Goal: Transaction & Acquisition: Purchase product/service

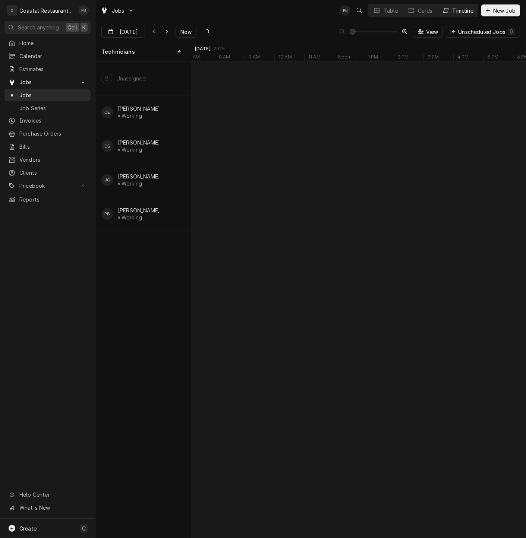
scroll to position [0, 5588]
click at [225, 13] on div "Jobs PB PB Table Cards Timeline New Job" at bounding box center [310, 10] width 430 height 21
click at [31, 91] on span "Jobs" at bounding box center [52, 95] width 67 height 8
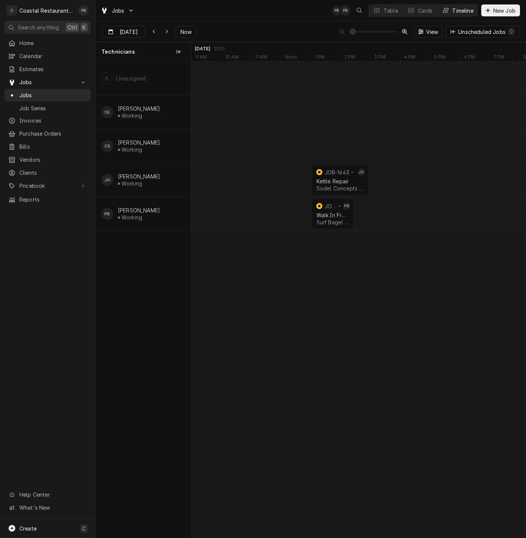
click at [231, 12] on div "Jobs PB PB Table Cards Timeline New Job" at bounding box center [310, 10] width 430 height 21
click at [184, 32] on span "Now" at bounding box center [186, 32] width 14 height 8
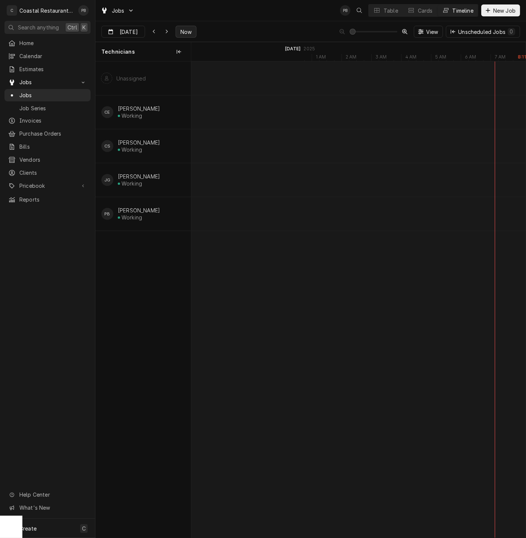
scroll to position [0, 7152]
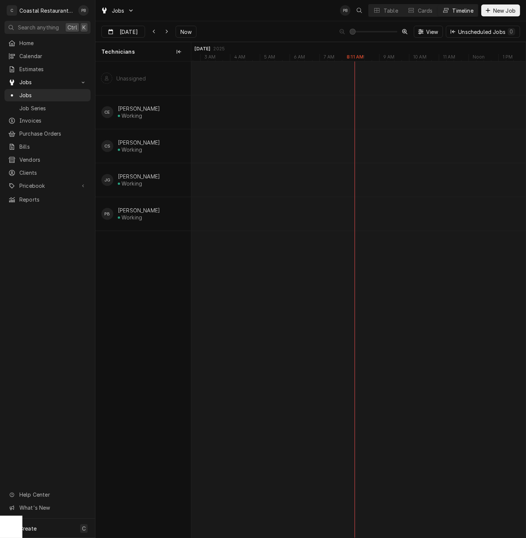
type input "Oct 8"
click at [334, 219] on div "Sodel Concepts | Lewes, 19958" at bounding box center [334, 222] width 18 height 6
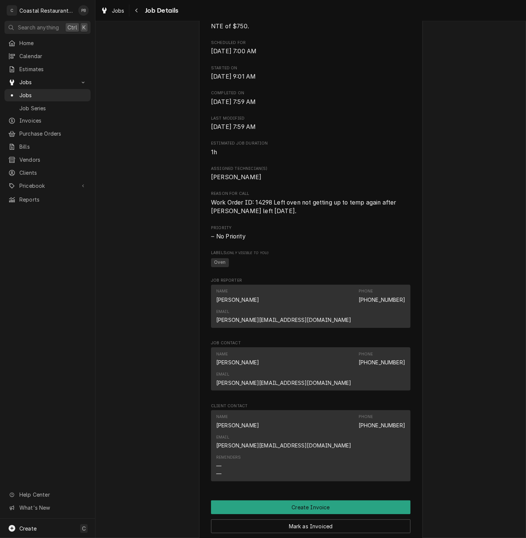
scroll to position [420, 0]
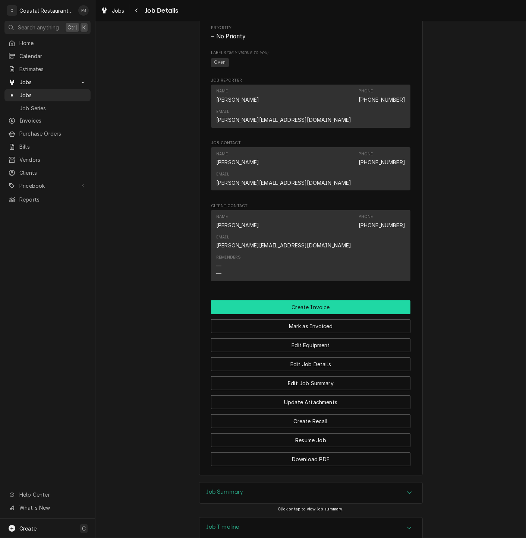
click at [315, 300] on button "Create Invoice" at bounding box center [310, 307] width 199 height 14
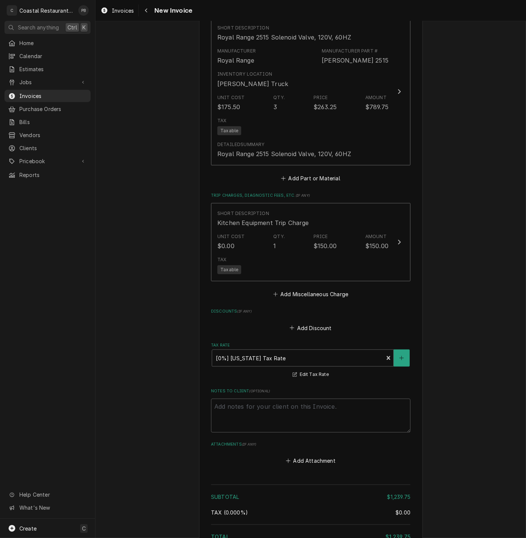
scroll to position [1074, 0]
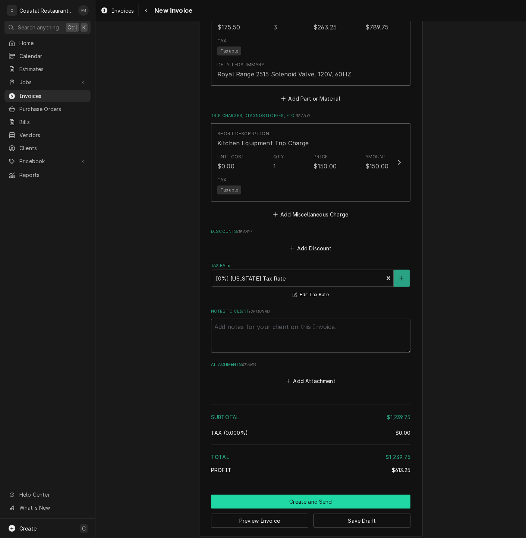
click at [312, 495] on button "Create and Send" at bounding box center [310, 502] width 199 height 14
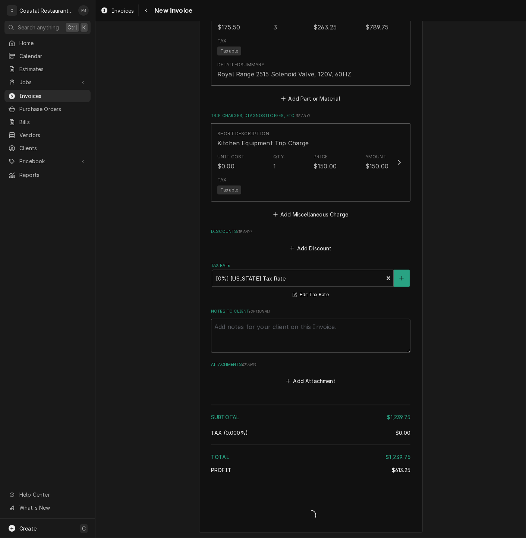
scroll to position [1069, 0]
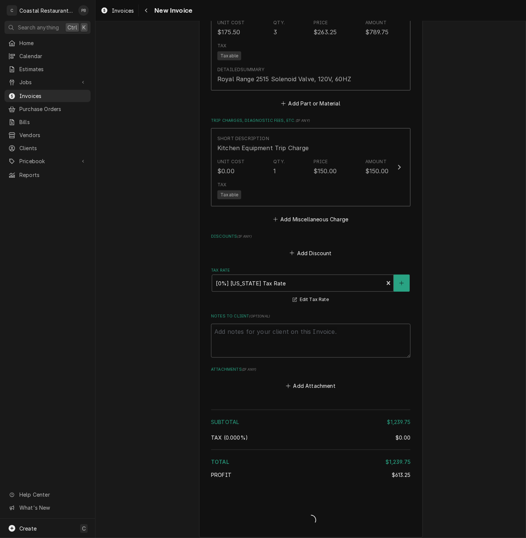
type textarea "x"
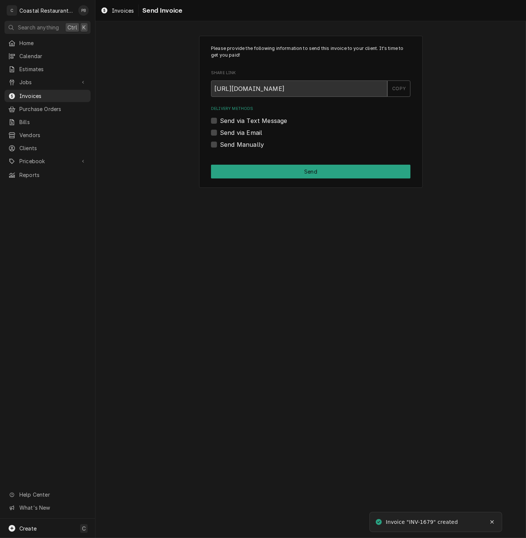
click at [220, 133] on label "Send via Email" at bounding box center [241, 132] width 42 height 9
click at [220, 133] on input "Send via Email" at bounding box center [319, 136] width 199 height 16
checkbox input "true"
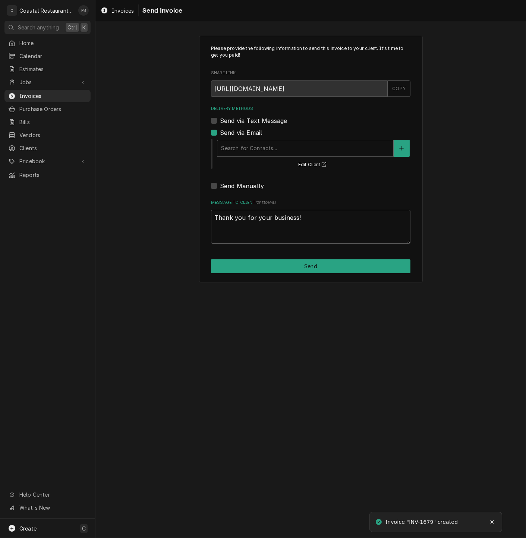
click at [281, 146] on div "Delivery Methods" at bounding box center [305, 148] width 168 height 13
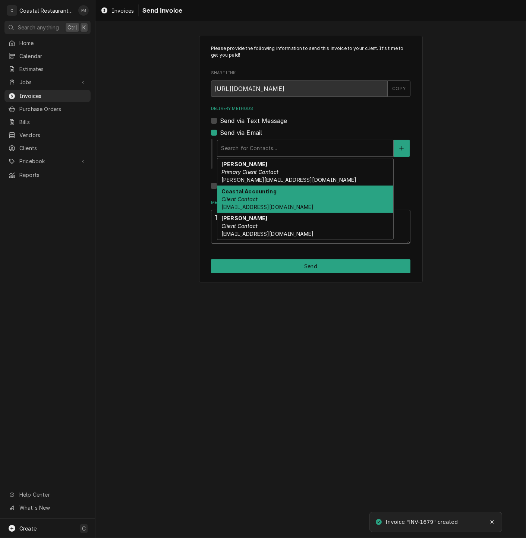
click at [287, 194] on div "Coastal Accounting Client Contact Accounting@coastalrestaurantrepair.com" at bounding box center [305, 199] width 176 height 27
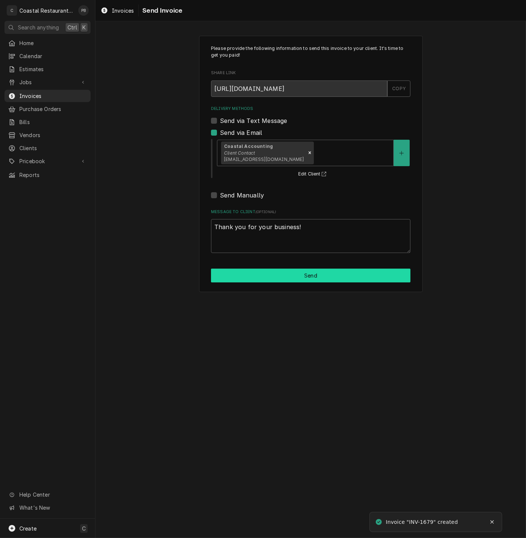
click at [331, 274] on button "Send" at bounding box center [310, 276] width 199 height 14
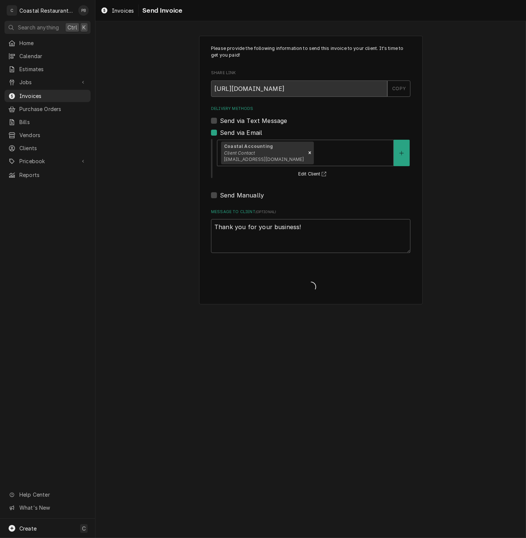
type textarea "x"
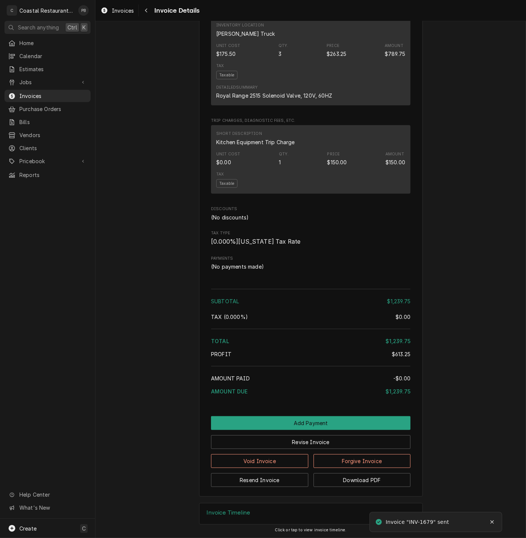
scroll to position [724, 0]
click at [308, 422] on button "Add Payment" at bounding box center [310, 423] width 199 height 14
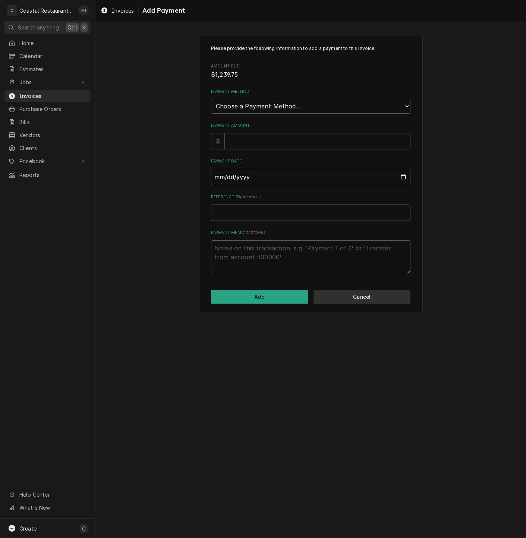
click at [392, 301] on button "Cancel" at bounding box center [361, 297] width 97 height 14
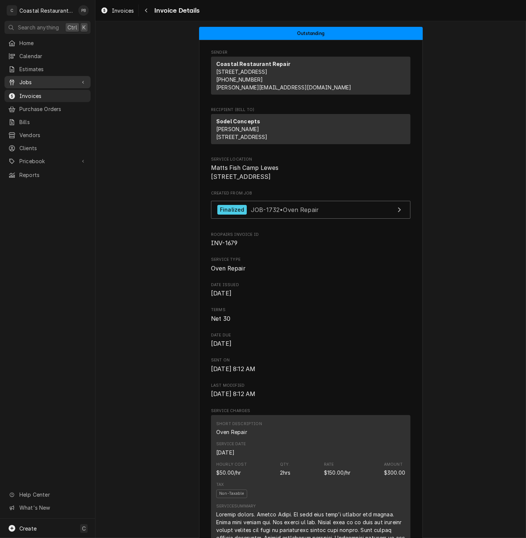
click at [30, 78] on span "Jobs" at bounding box center [47, 82] width 56 height 8
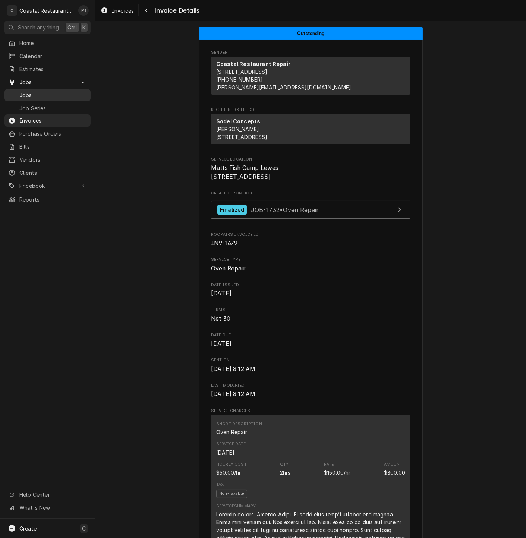
click at [31, 91] on span "Jobs" at bounding box center [52, 95] width 67 height 8
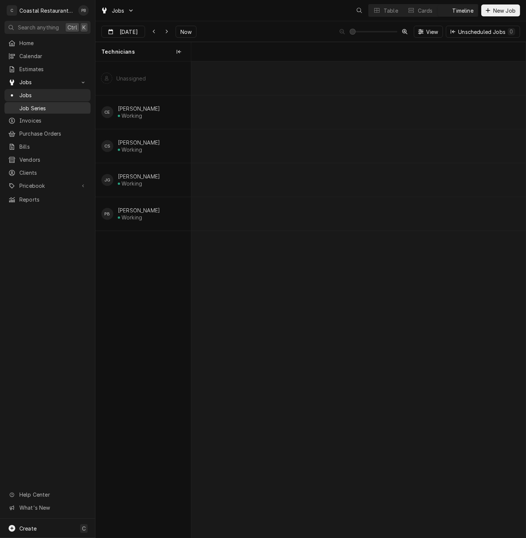
scroll to position [0, 6631]
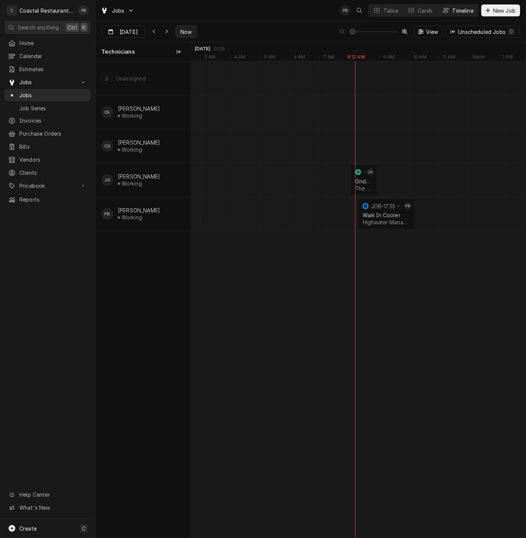
click at [183, 33] on span "Now" at bounding box center [186, 32] width 14 height 8
click at [387, 10] on div "Table" at bounding box center [390, 11] width 15 height 8
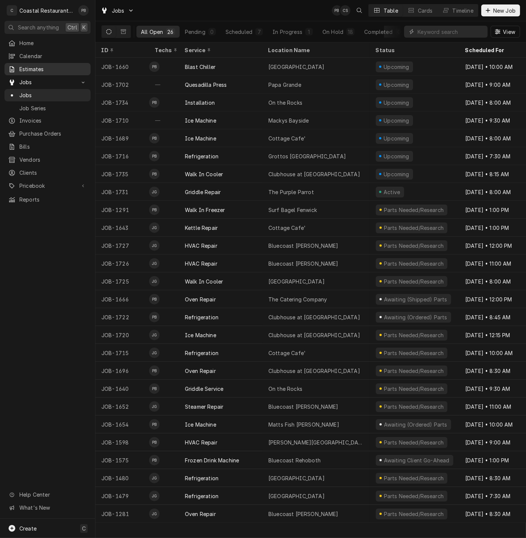
click at [41, 67] on span "Estimates" at bounding box center [52, 69] width 67 height 8
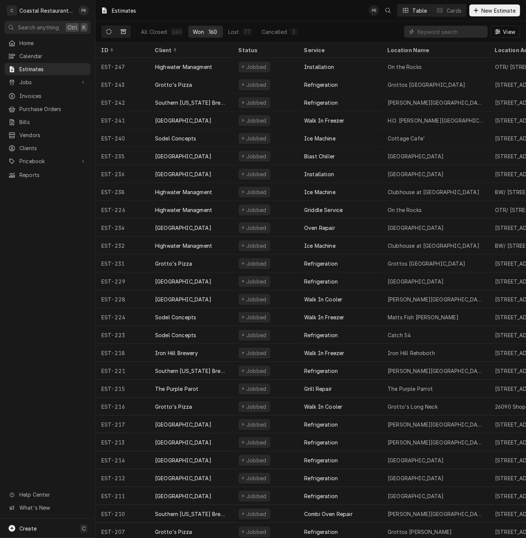
click at [109, 32] on icon "Dynamic Content Wrapper" at bounding box center [108, 31] width 5 height 5
